Goal: Use online tool/utility: Utilize a website feature to perform a specific function

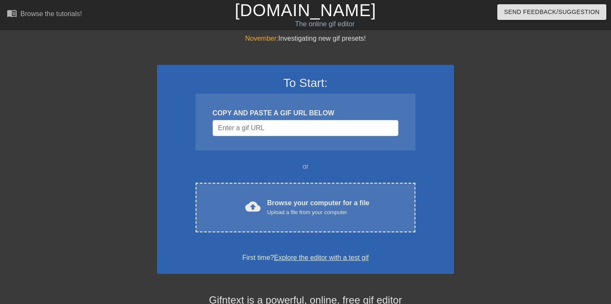
click at [383, 0] on h1 "[DOMAIN_NAME]" at bounding box center [305, 10] width 195 height 20
click at [251, 129] on input "Username" at bounding box center [306, 128] width 186 height 16
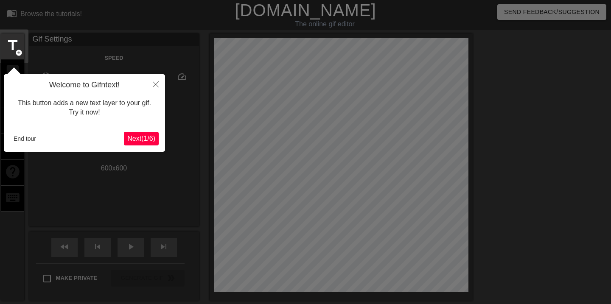
scroll to position [21, 0]
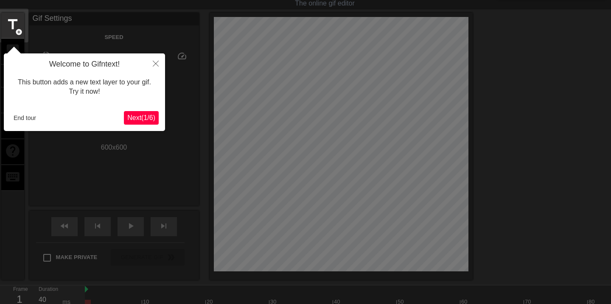
click at [133, 117] on span "Next ( 1 / 6 )" at bounding box center [141, 117] width 28 height 7
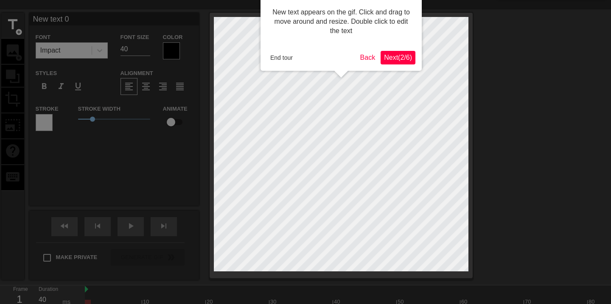
scroll to position [0, 0]
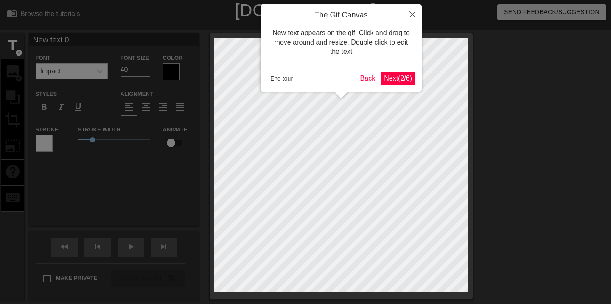
click at [289, 74] on button "End tour" at bounding box center [281, 78] width 29 height 13
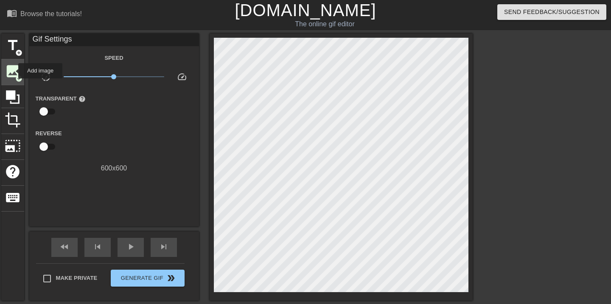
click at [13, 71] on span "image" at bounding box center [13, 71] width 16 height 16
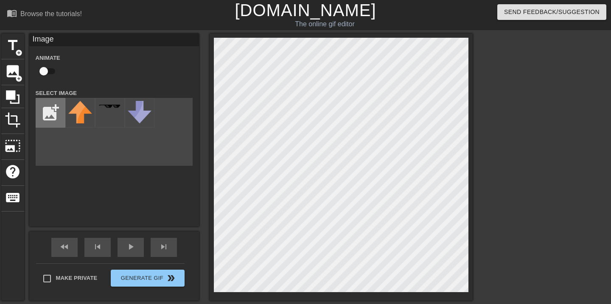
click at [51, 120] on input "file" at bounding box center [50, 112] width 29 height 29
type input "C:\fakepath\amogus.png"
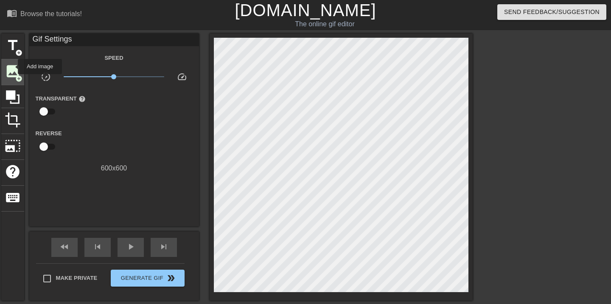
click at [12, 67] on span "image" at bounding box center [13, 71] width 16 height 16
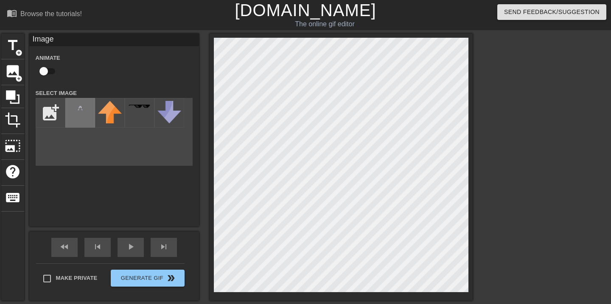
click at [75, 108] on img at bounding box center [80, 108] width 24 height 14
click at [205, 66] on div "title add_circle image add_circle crop photo_size_select_large help keyboard Im…" at bounding box center [237, 167] width 472 height 267
click at [30, 0] on html "menu_book Browse the tutorials! [DOMAIN_NAME] The online gif editor Send Feedba…" at bounding box center [305, 175] width 611 height 351
click at [0, 14] on div "menu_book Browse the tutorials! [DOMAIN_NAME] The online gif editor Send Feedba…" at bounding box center [305, 175] width 611 height 351
click at [137, 124] on div "title add_circle image add_circle crop photo_size_select_large help keyboard Im…" at bounding box center [237, 167] width 472 height 267
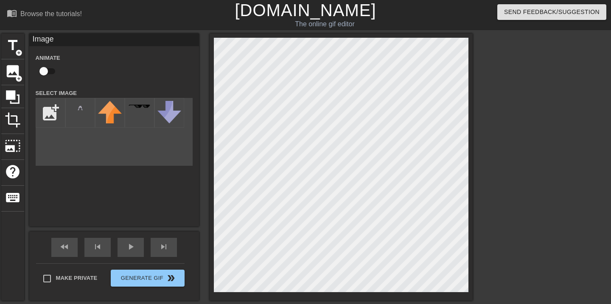
click at [205, 21] on div "menu_book Browse the tutorials! [DOMAIN_NAME] The online gif editor Send Feedba…" at bounding box center [305, 175] width 611 height 351
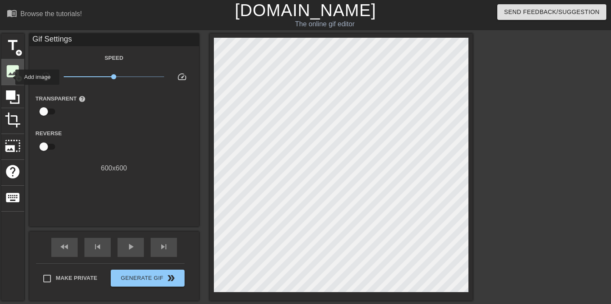
click at [10, 77] on span "image" at bounding box center [13, 71] width 16 height 16
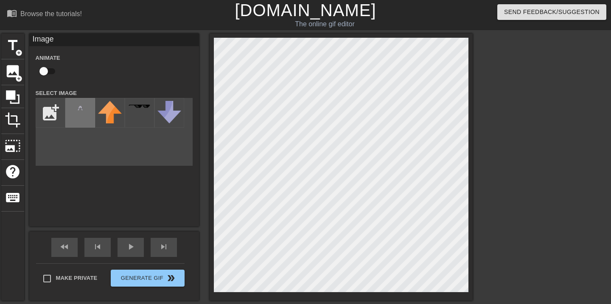
click at [76, 113] on img at bounding box center [80, 108] width 24 height 14
click at [10, 127] on span "crop" at bounding box center [13, 120] width 16 height 16
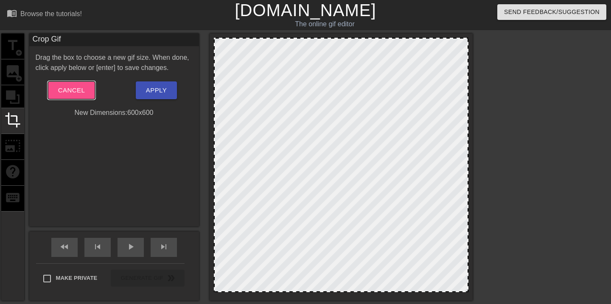
click at [61, 89] on span "Cancel" at bounding box center [71, 90] width 27 height 11
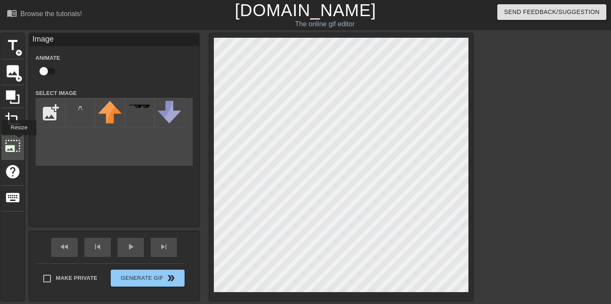
click at [19, 141] on span "photo_size_select_large" at bounding box center [13, 146] width 16 height 16
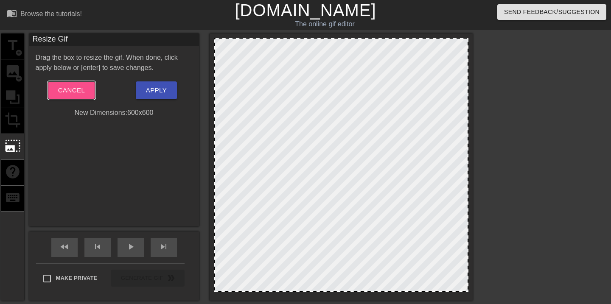
click at [72, 91] on span "Cancel" at bounding box center [71, 90] width 27 height 11
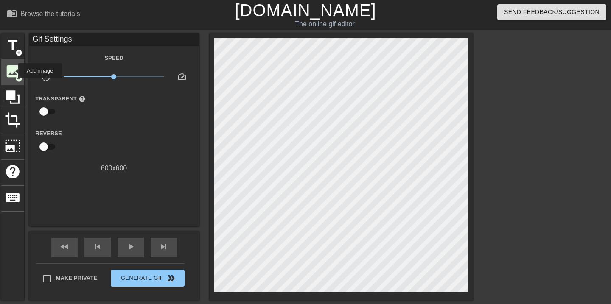
click at [12, 71] on span "image" at bounding box center [13, 71] width 16 height 16
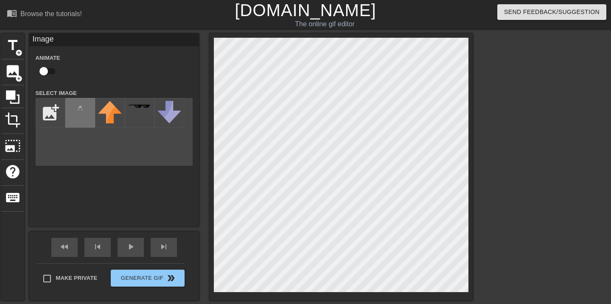
click at [77, 111] on img at bounding box center [80, 108] width 24 height 14
click at [47, 106] on input "file" at bounding box center [50, 112] width 29 height 29
type input "C:\fakepath\amogus.png"
click at [76, 110] on img at bounding box center [80, 108] width 24 height 14
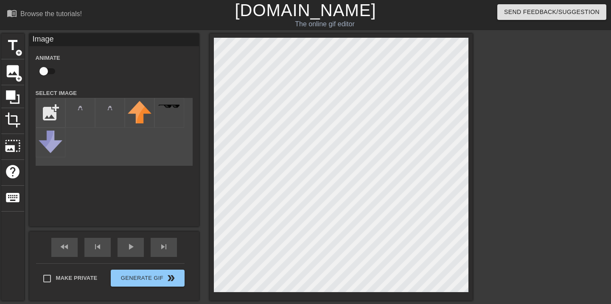
click at [152, 46] on div "title add_circle image add_circle crop photo_size_select_large help keyboard Im…" at bounding box center [237, 167] width 472 height 267
click at [10, 119] on span "crop" at bounding box center [13, 120] width 16 height 16
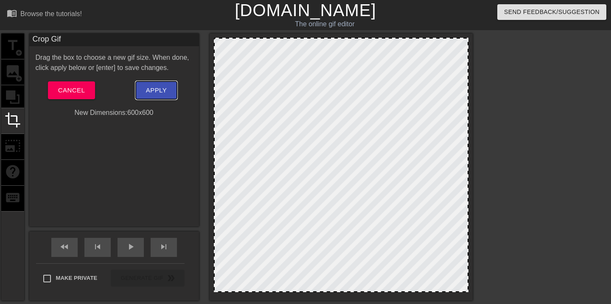
click at [149, 92] on span "Apply" at bounding box center [156, 90] width 21 height 11
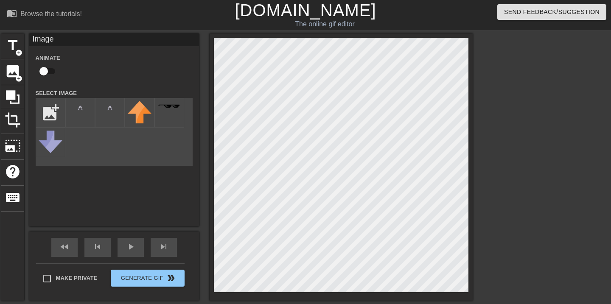
click at [143, 38] on div "title add_circle image add_circle crop photo_size_select_large help keyboard Im…" at bounding box center [237, 167] width 472 height 267
click at [9, 139] on span "photo_size_select_large" at bounding box center [13, 146] width 16 height 16
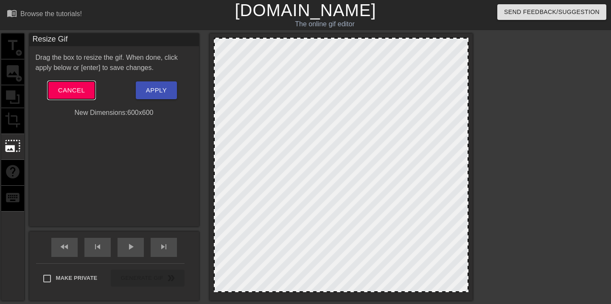
click at [72, 93] on span "Cancel" at bounding box center [71, 90] width 27 height 11
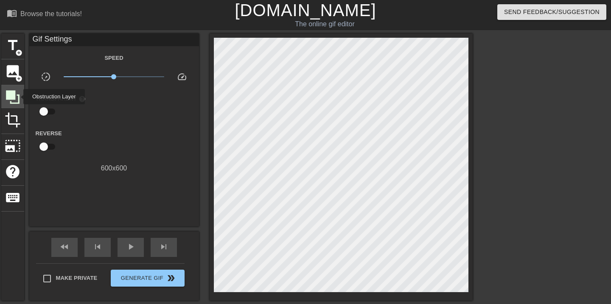
click at [18, 97] on icon at bounding box center [13, 97] width 16 height 16
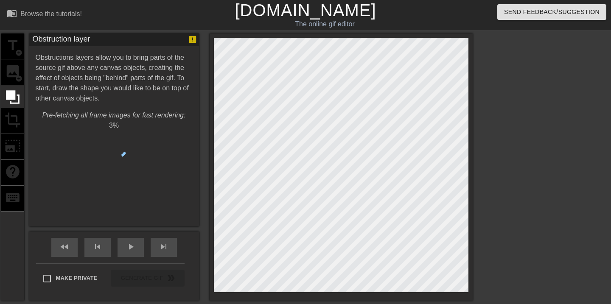
click at [15, 67] on div "title add_circle image add_circle crop photo_size_select_large help keyboard" at bounding box center [12, 167] width 23 height 267
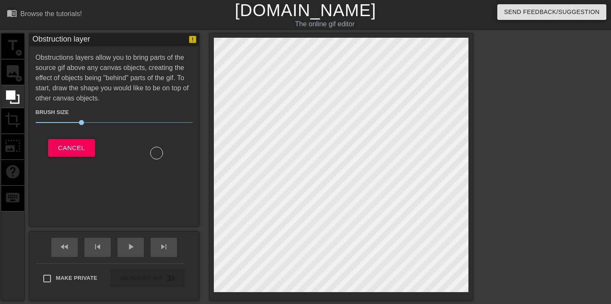
click at [20, 73] on div "title add_circle image add_circle crop photo_size_select_large help keyboard" at bounding box center [12, 167] width 23 height 267
click at [76, 149] on span "Cancel" at bounding box center [71, 148] width 27 height 11
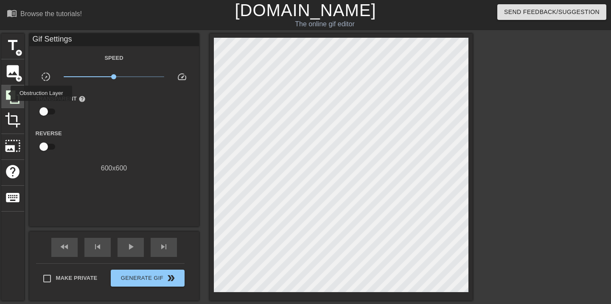
click at [5, 93] on icon at bounding box center [13, 97] width 16 height 16
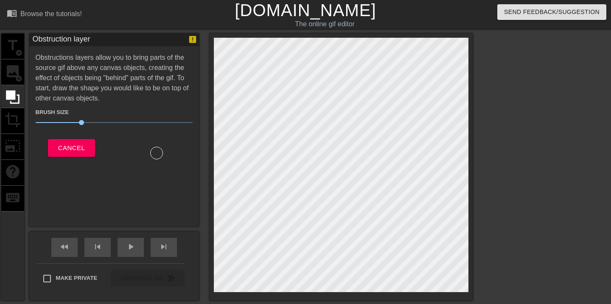
click at [6, 76] on div "title add_circle image add_circle crop photo_size_select_large help keyboard" at bounding box center [12, 167] width 23 height 267
click at [58, 147] on span "Cancel" at bounding box center [71, 148] width 27 height 11
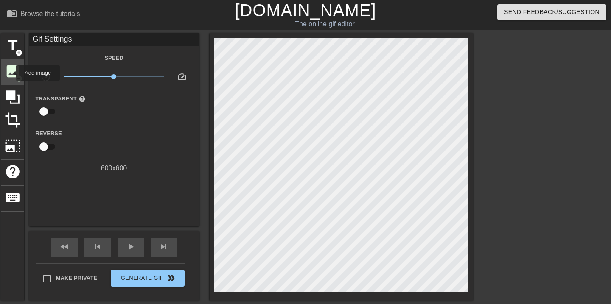
click at [10, 73] on span "image" at bounding box center [13, 71] width 16 height 16
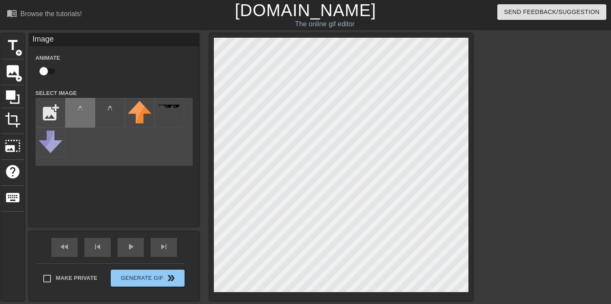
click at [78, 106] on img at bounding box center [80, 108] width 24 height 14
click at [50, 118] on input "file" at bounding box center [50, 112] width 29 height 29
type input "C:\fakepath\miro.jpeg"
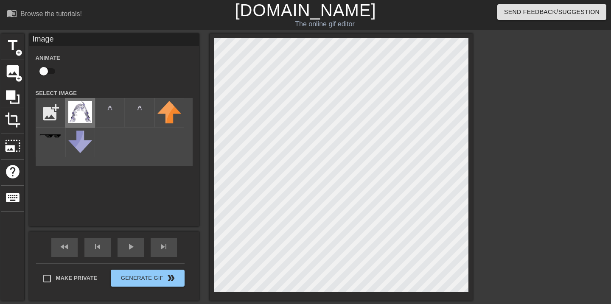
click at [84, 113] on img at bounding box center [80, 112] width 24 height 22
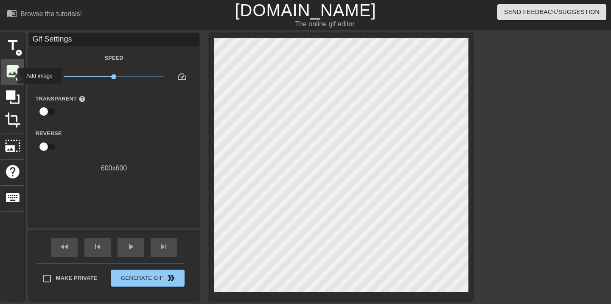
click at [12, 76] on span "image" at bounding box center [13, 71] width 16 height 16
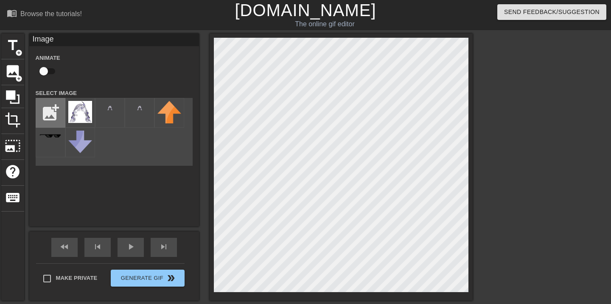
click at [53, 118] on input "file" at bounding box center [50, 112] width 29 height 29
type input "C:\fakepath\mayro.png"
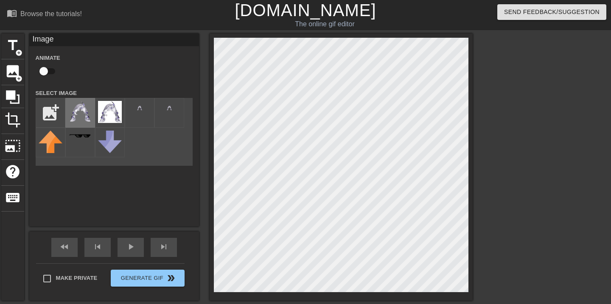
click at [89, 117] on img at bounding box center [80, 111] width 24 height 21
click at [472, 284] on div at bounding box center [341, 167] width 263 height 267
click at [178, 303] on div "menu_book Browse the tutorials! [DOMAIN_NAME] The online gif editor Send Feedba…" at bounding box center [305, 175] width 611 height 351
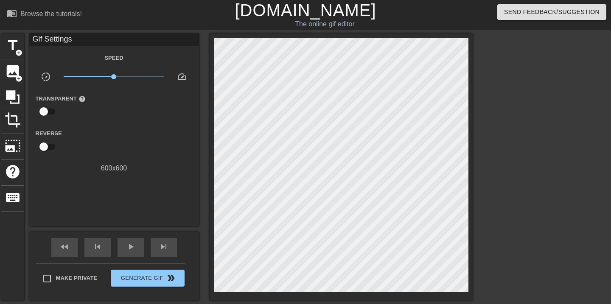
click at [292, 10] on link "[DOMAIN_NAME]" at bounding box center [305, 10] width 141 height 19
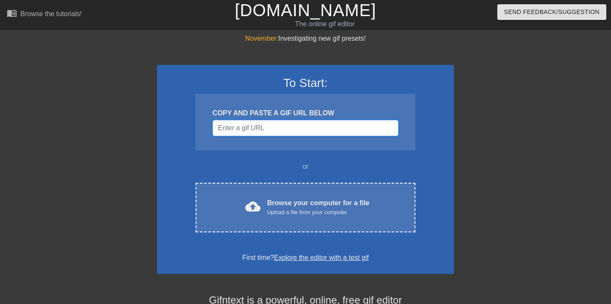
paste input "[URL][DOMAIN_NAME]"
type input "[URL][DOMAIN_NAME]"
paste input "[URL][DOMAIN_NAME]"
type input "[URL][DOMAIN_NAME]"
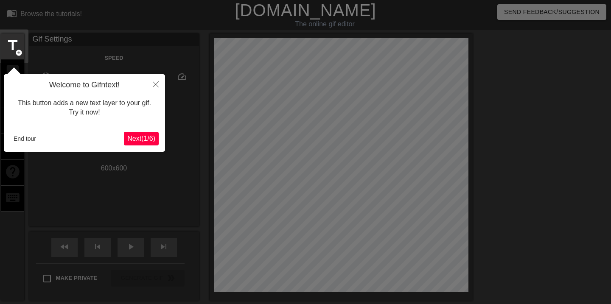
scroll to position [21, 0]
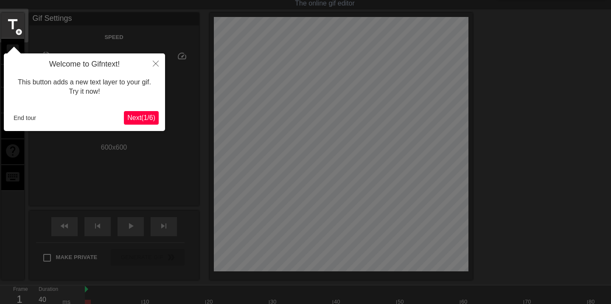
click at [26, 118] on button "End tour" at bounding box center [24, 118] width 29 height 13
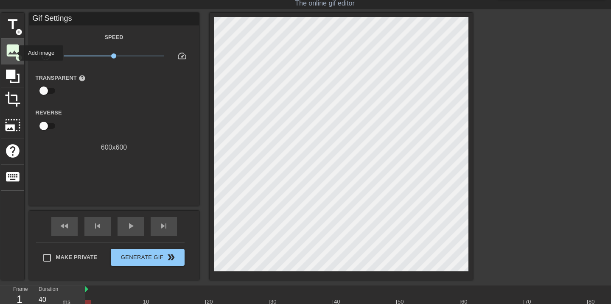
click at [14, 53] on span "image" at bounding box center [13, 50] width 16 height 16
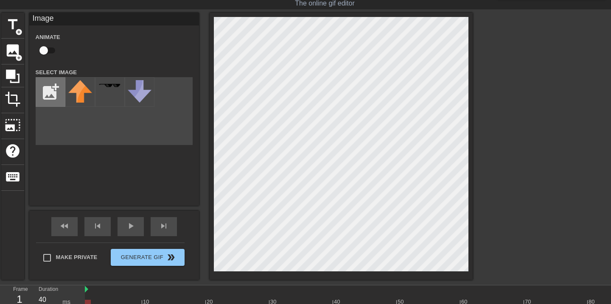
click at [55, 93] on input "file" at bounding box center [50, 92] width 29 height 29
type input "C:\fakepath\mayro.png"
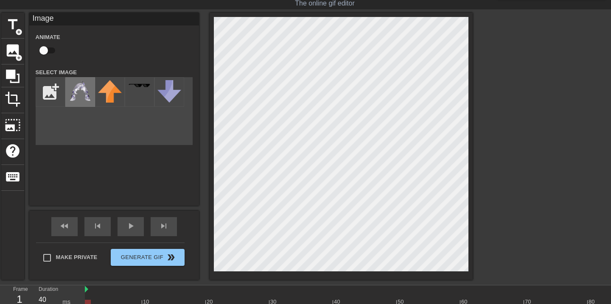
click at [82, 86] on img at bounding box center [80, 90] width 24 height 21
click at [224, 0] on html "menu_book Browse the tutorials! [DOMAIN_NAME] The online gif editor Send Feedba…" at bounding box center [305, 154] width 611 height 351
click at [513, 263] on div "title add_circle image add_circle crop photo_size_select_large help keyboard Im…" at bounding box center [305, 146] width 611 height 267
click at [173, 287] on div "menu_book Browse the tutorials! [DOMAIN_NAME] The online gif editor Send Feedba…" at bounding box center [305, 154] width 611 height 351
click at [200, 252] on div "title add_circle image add_circle crop photo_size_select_large help keyboard Im…" at bounding box center [237, 146] width 472 height 267
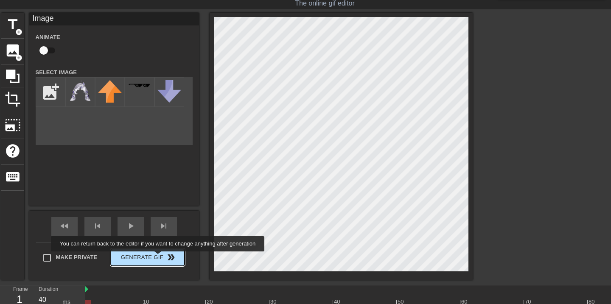
click at [163, 258] on span "Generate Gif double_arrow" at bounding box center [147, 258] width 67 height 10
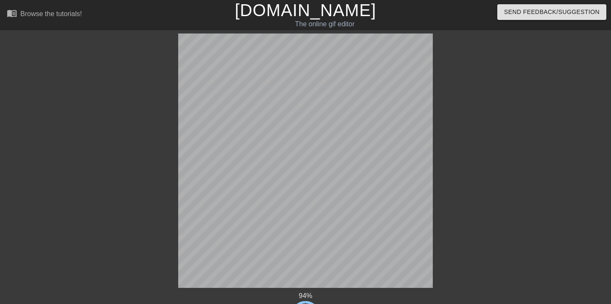
scroll to position [0, 0]
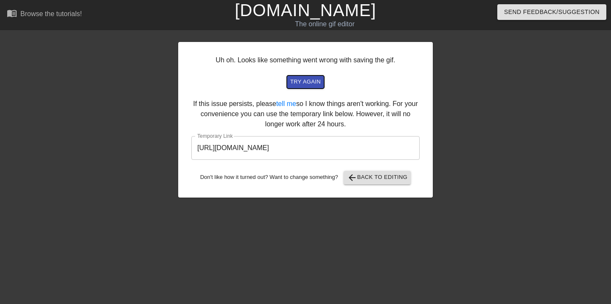
click at [300, 84] on span "try again" at bounding box center [305, 82] width 31 height 10
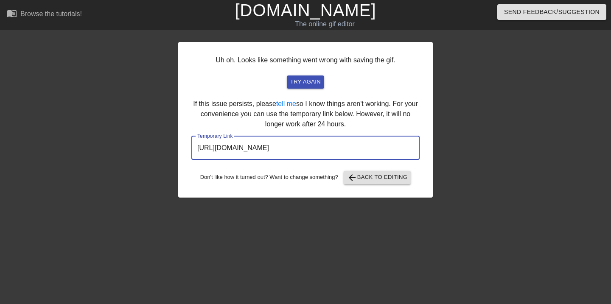
click at [280, 150] on input "[URL][DOMAIN_NAME]" at bounding box center [305, 148] width 228 height 24
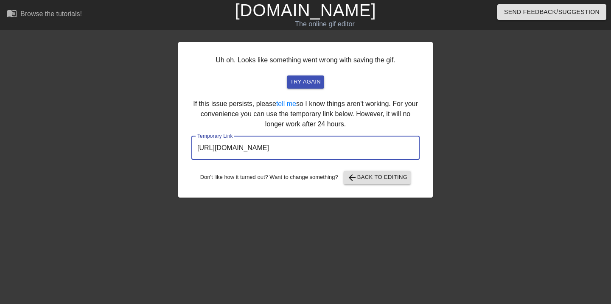
click at [303, 178] on div "Don't like how it turned out? Want to change something? arrow_back Back to Edit…" at bounding box center [305, 178] width 228 height 14
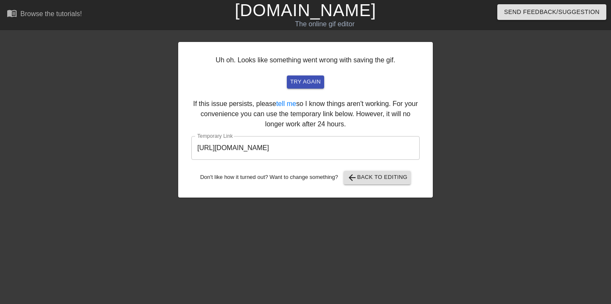
click at [240, 150] on input "[URL][DOMAIN_NAME]" at bounding box center [305, 148] width 228 height 24
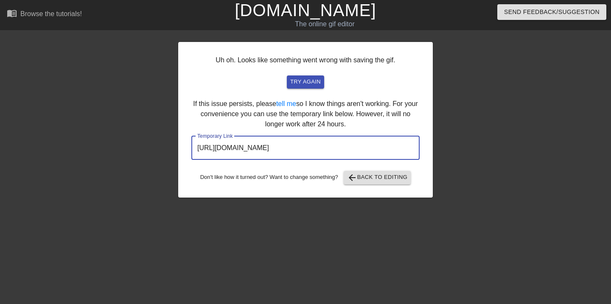
click at [240, 150] on input "[URL][DOMAIN_NAME]" at bounding box center [305, 148] width 228 height 24
